Goal: Task Accomplishment & Management: Use online tool/utility

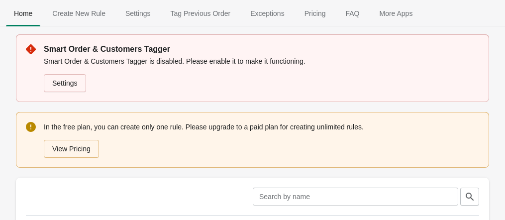
click at [71, 87] on link "Settings" at bounding box center [65, 83] width 42 height 18
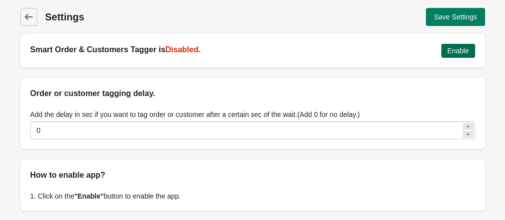
click at [460, 53] on span "Enable" at bounding box center [458, 51] width 22 height 8
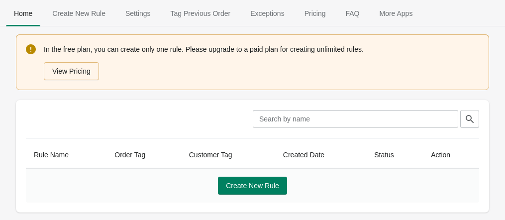
click at [336, 69] on div "View Pricing" at bounding box center [259, 69] width 439 height 22
click at [82, 19] on span "Create New Rule" at bounding box center [78, 13] width 69 height 18
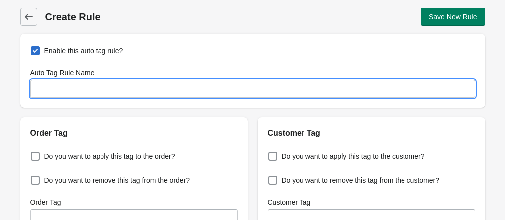
click at [95, 90] on input "Auto Tag Rule Name" at bounding box center [252, 89] width 444 height 18
click at [54, 87] on input "Auto Tag Rule Name" at bounding box center [252, 89] width 444 height 18
click at [91, 83] on input "Blacklisted" at bounding box center [252, 89] width 444 height 18
type input "Blacklisted"
click at [62, 161] on span "Do you want to apply this tag to the order?" at bounding box center [109, 156] width 131 height 10
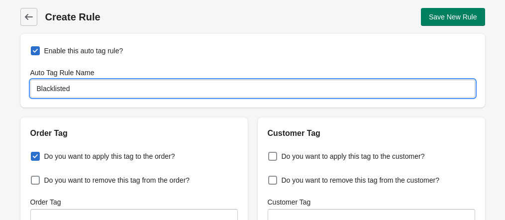
click at [33, 154] on input "Do you want to apply this tag to the order?" at bounding box center [33, 153] width 0 height 0
checkbox input "true"
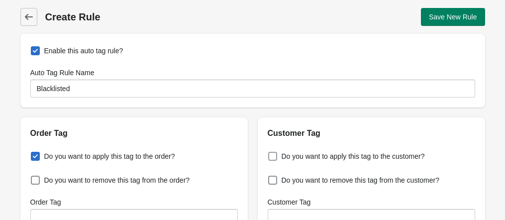
click at [272, 159] on span at bounding box center [272, 156] width 9 height 9
click at [270, 154] on input "Do you want to apply this tag to the customer?" at bounding box center [270, 153] width 0 height 0
checkbox input "true"
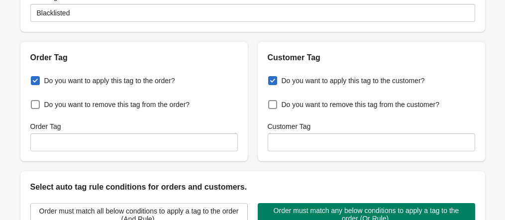
scroll to position [78, 0]
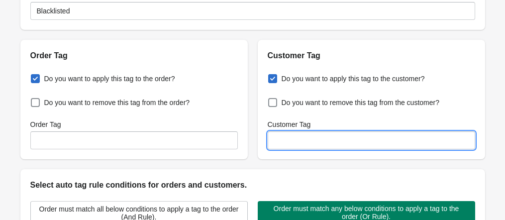
click at [290, 139] on input "Customer Tag" at bounding box center [370, 140] width 207 height 18
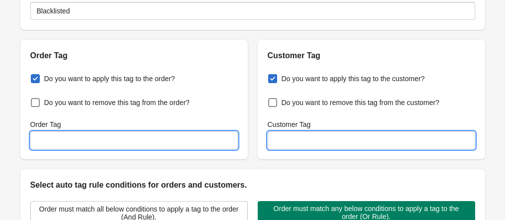
click at [54, 138] on input "Order Tag" at bounding box center [133, 140] width 207 height 18
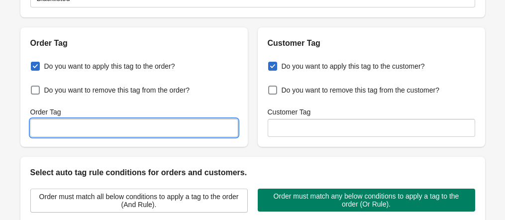
scroll to position [96, 0]
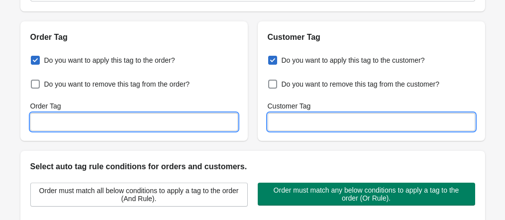
click at [306, 119] on input "Customer Tag" at bounding box center [370, 122] width 207 height 18
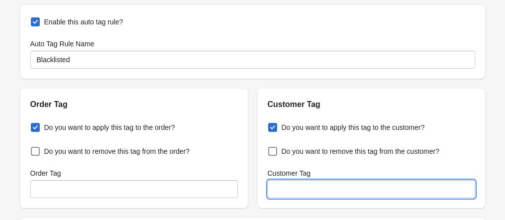
scroll to position [26, 0]
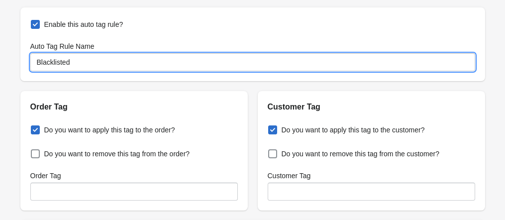
click at [103, 61] on input "Blacklisted" at bounding box center [252, 62] width 444 height 18
type input "B"
click at [81, 61] on input "Auto Tag Rule Name" at bounding box center [252, 62] width 444 height 18
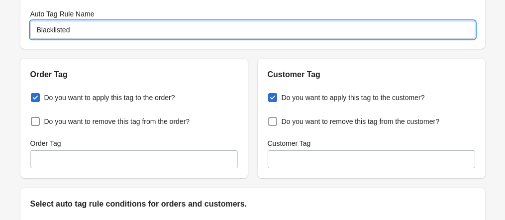
scroll to position [59, 0]
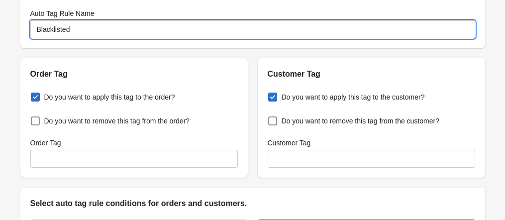
type input "Blacklisted"
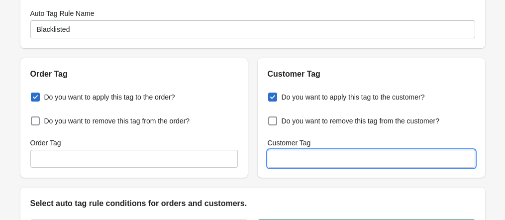
click at [279, 161] on input "Customer Tag" at bounding box center [370, 159] width 207 height 18
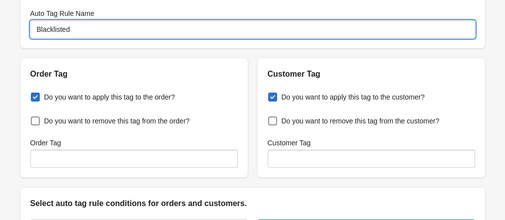
click at [54, 30] on input "Blacklisted" at bounding box center [252, 29] width 444 height 18
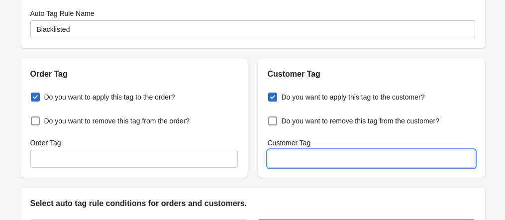
click at [306, 162] on input "Customer Tag" at bounding box center [370, 159] width 207 height 18
paste input "Blacklisted"
type input "Blacklisted"
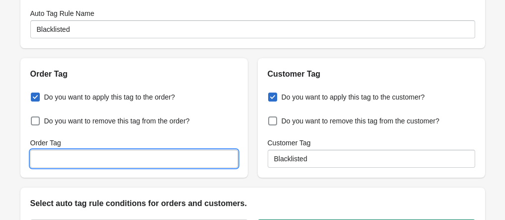
click at [176, 163] on input "Order Tag" at bounding box center [133, 159] width 207 height 18
paste input "Blacklisted"
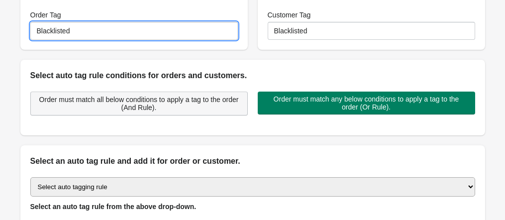
scroll to position [187, 0]
type input "Blacklisted"
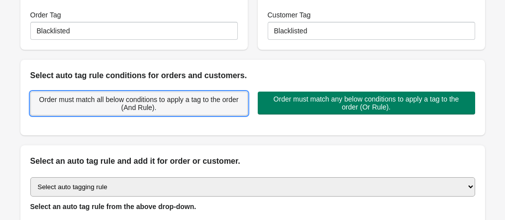
click at [168, 104] on span "Order must match all below conditions to apply a tag to the order (And Rule)." at bounding box center [139, 103] width 200 height 16
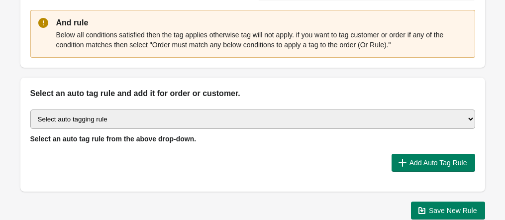
scroll to position [303, 0]
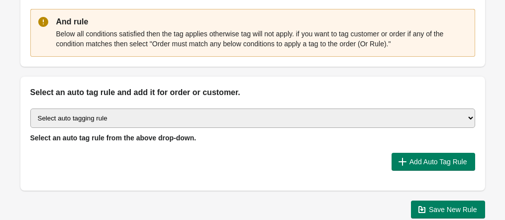
click at [120, 116] on select "Select auto tagging rule Tag by order amount Tag based on the order count (Volu…" at bounding box center [252, 117] width 444 height 19
click at [97, 147] on div "Add Auto Tag Rule" at bounding box center [248, 158] width 452 height 26
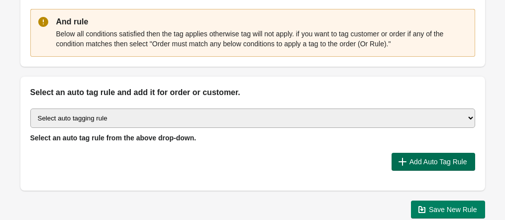
click at [437, 161] on span "Add Auto Tag Rule" at bounding box center [438, 162] width 58 height 8
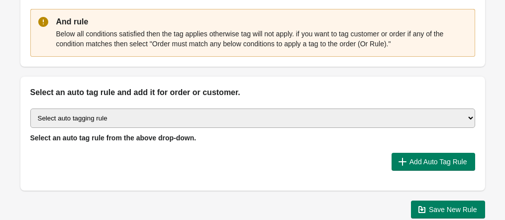
click at [97, 140] on span "Select an auto tag rule from the above drop-down." at bounding box center [113, 138] width 166 height 8
click at [60, 141] on span "Select an auto tag rule from the above drop-down." at bounding box center [113, 138] width 166 height 8
click at [116, 149] on div "Add Auto Tag Rule" at bounding box center [248, 158] width 452 height 26
click at [120, 143] on div "Select auto tagging rule Tag by order amount Tag based on the order count (Volu…" at bounding box center [252, 144] width 464 height 92
click at [126, 137] on span "Select an auto tag rule from the above drop-down." at bounding box center [113, 138] width 166 height 8
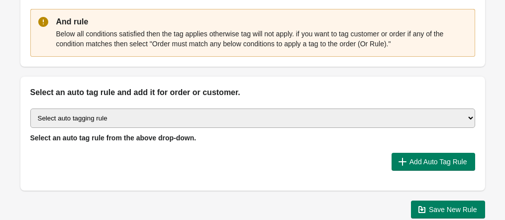
click at [157, 139] on span "Select an auto tag rule from the above drop-down." at bounding box center [113, 138] width 166 height 8
click at [167, 139] on span "Select an auto tag rule from the above drop-down." at bounding box center [113, 138] width 166 height 8
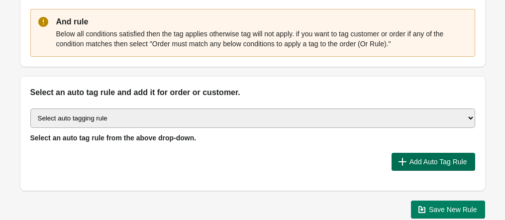
click at [398, 161] on icon "button" at bounding box center [402, 162] width 8 height 8
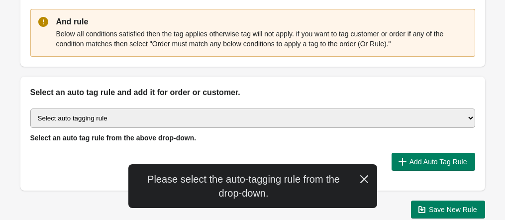
click at [260, 183] on div "Please select the auto-tagging rule from the drop-down." at bounding box center [252, 186] width 249 height 44
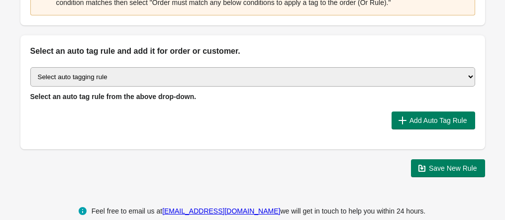
scroll to position [359, 0]
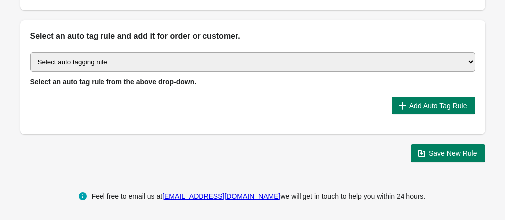
click at [469, 59] on select "Select auto tagging rule Tag by order amount Tag based on the order count (Volu…" at bounding box center [252, 61] width 444 height 19
click at [30, 52] on select "Select auto tagging rule Tag by order amount Tag based on the order count (Volu…" at bounding box center [252, 61] width 444 height 19
click at [76, 89] on div "Add Auto Tag Rule" at bounding box center [248, 102] width 452 height 26
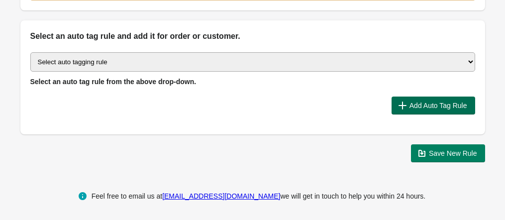
click at [412, 103] on span "Add Auto Tag Rule" at bounding box center [438, 105] width 58 height 8
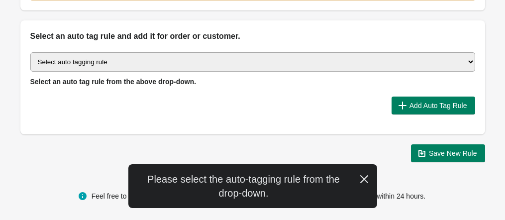
click at [270, 194] on div "Please select the auto-tagging rule from the drop-down." at bounding box center [252, 186] width 249 height 44
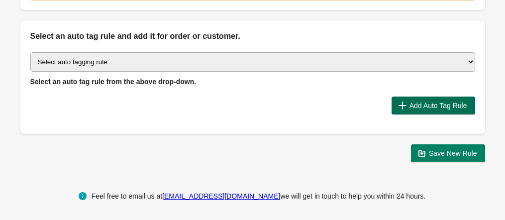
click at [414, 109] on button "Add Auto Tag Rule" at bounding box center [433, 105] width 84 height 18
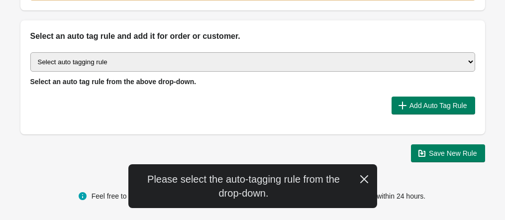
click at [460, 55] on select "Select auto tagging rule Tag by order amount Tag based on the order count (Volu…" at bounding box center [252, 61] width 444 height 19
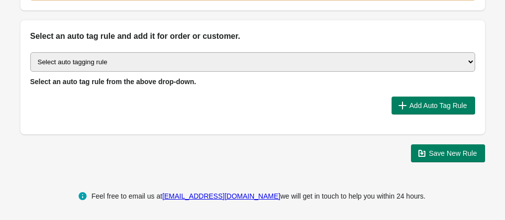
click at [96, 59] on select "Select auto tagging rule Tag by order amount Tag based on the order count (Volu…" at bounding box center [252, 61] width 444 height 19
click at [109, 159] on div at bounding box center [211, 153] width 383 height 18
